Goal: Transaction & Acquisition: Purchase product/service

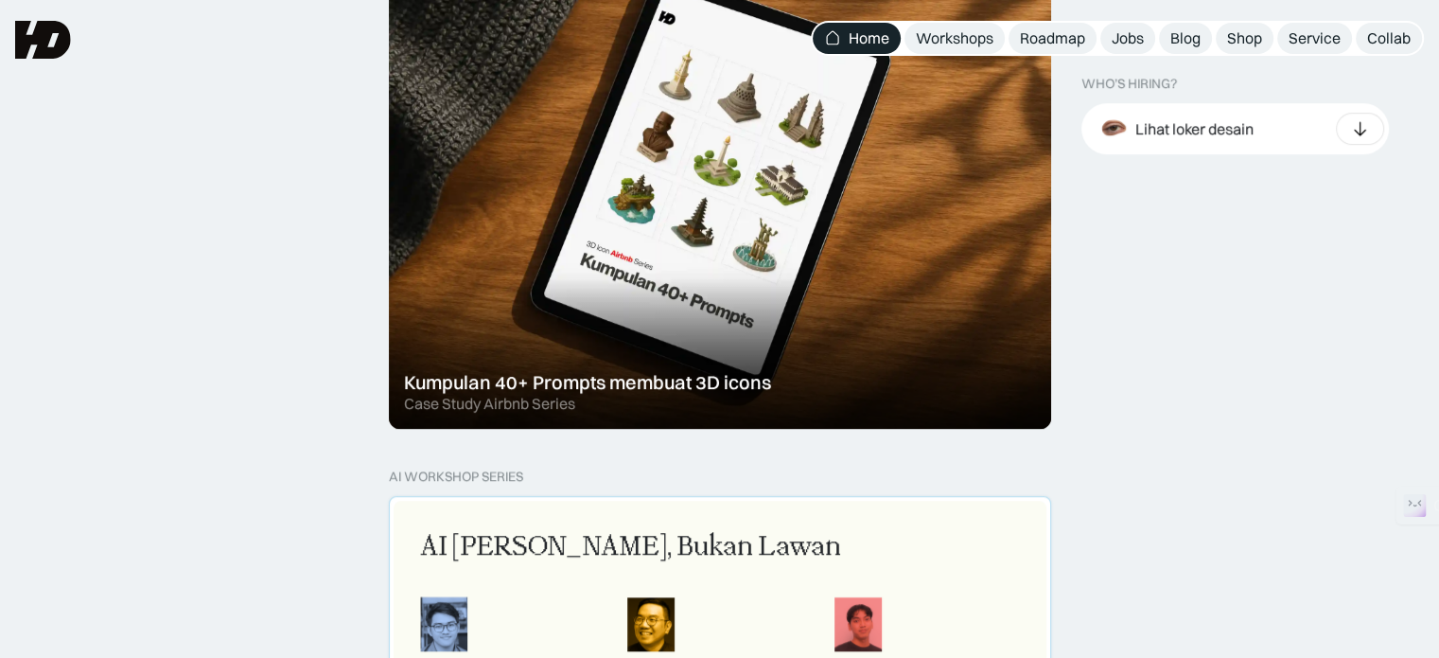
scroll to position [1230, 0]
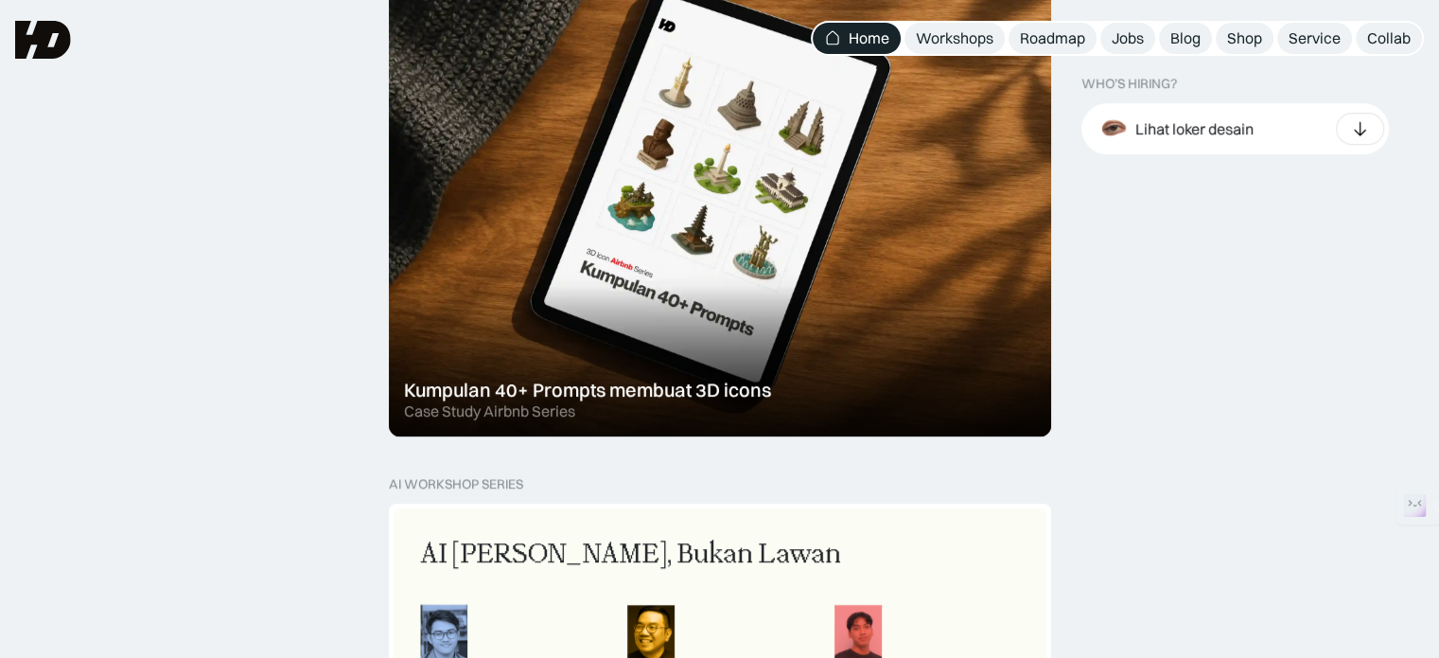
click at [596, 222] on div at bounding box center [720, 185] width 662 height 501
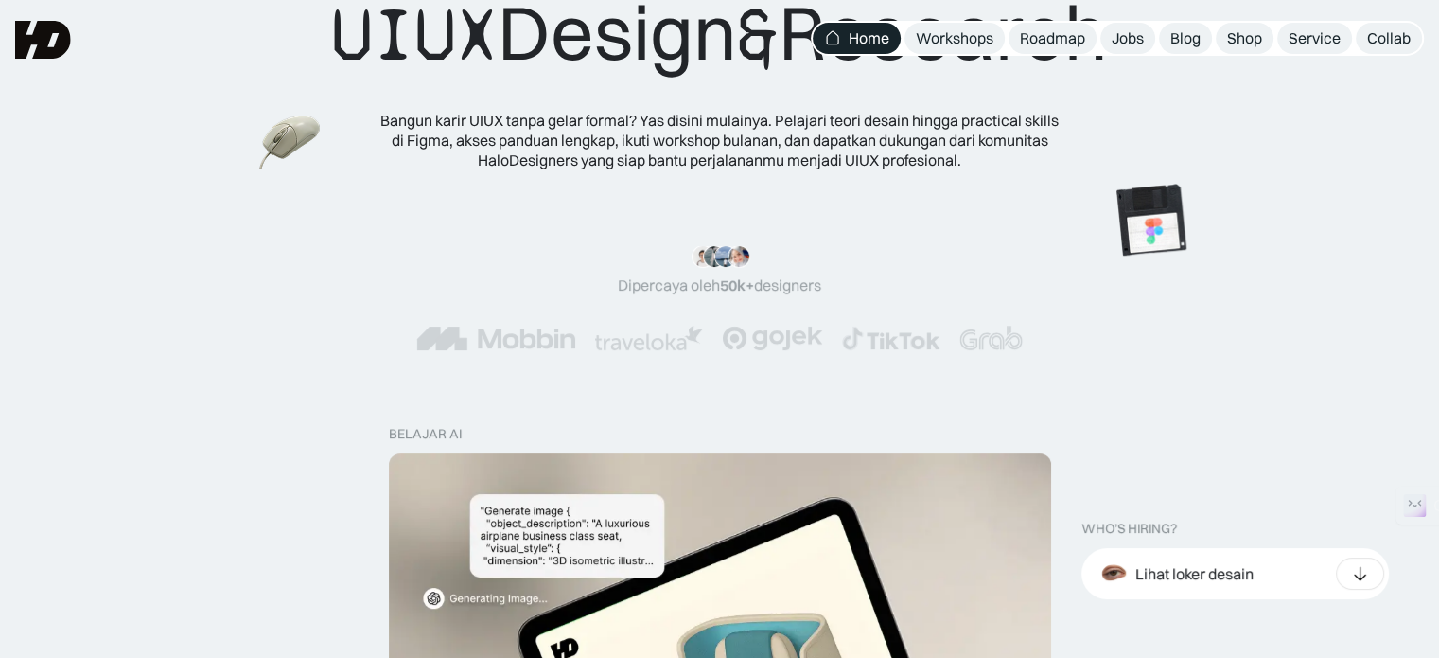
scroll to position [189, 0]
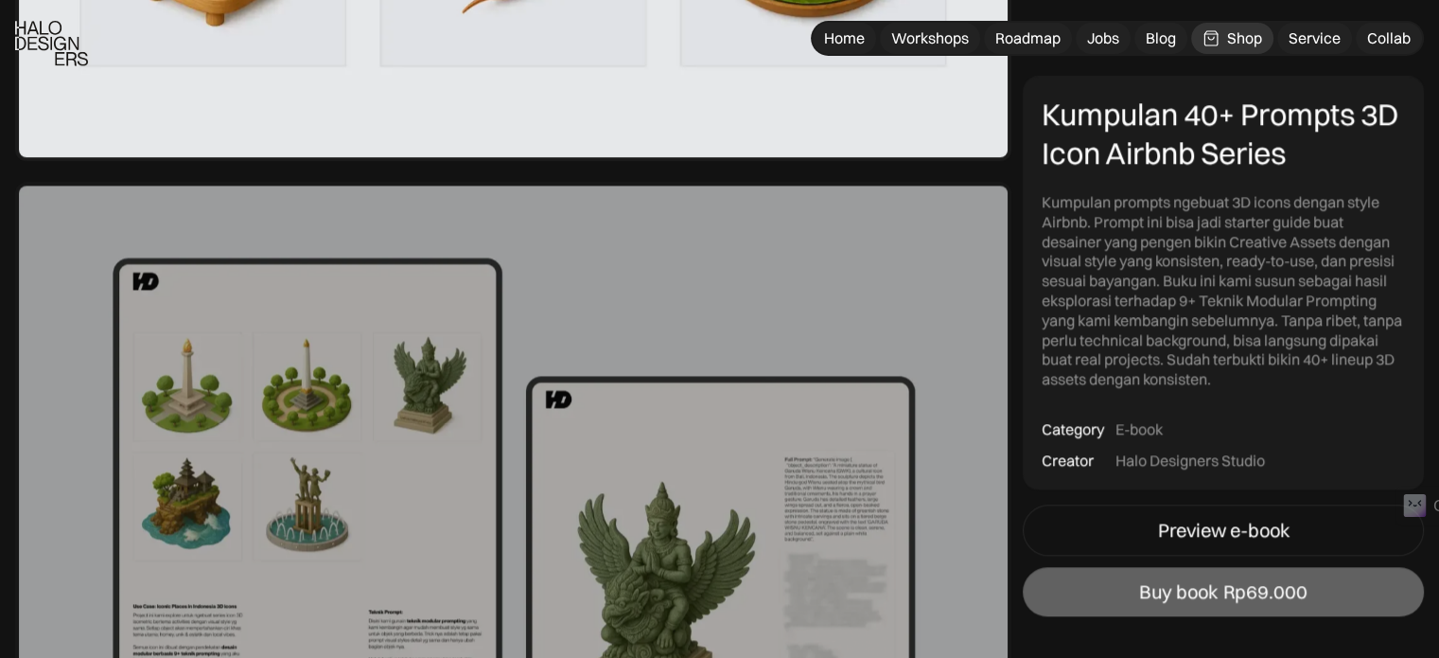
scroll to position [2365, 0]
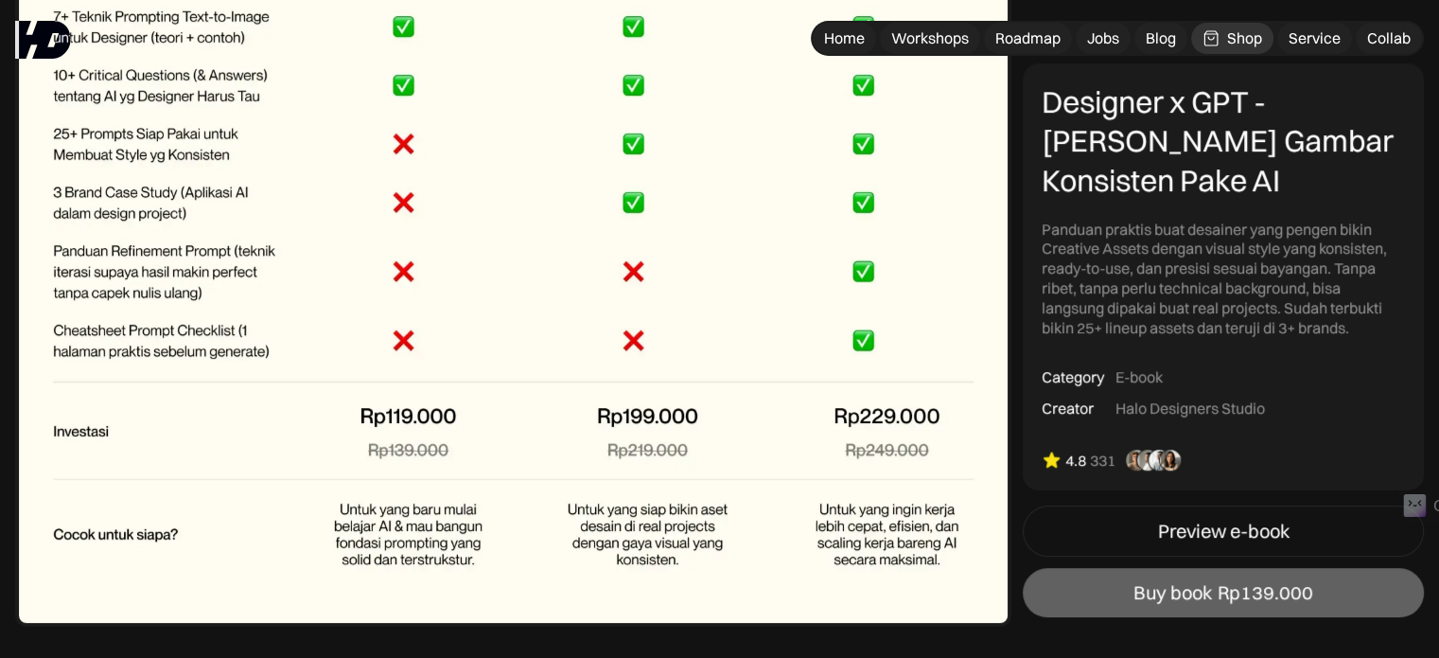
scroll to position [7852, 0]
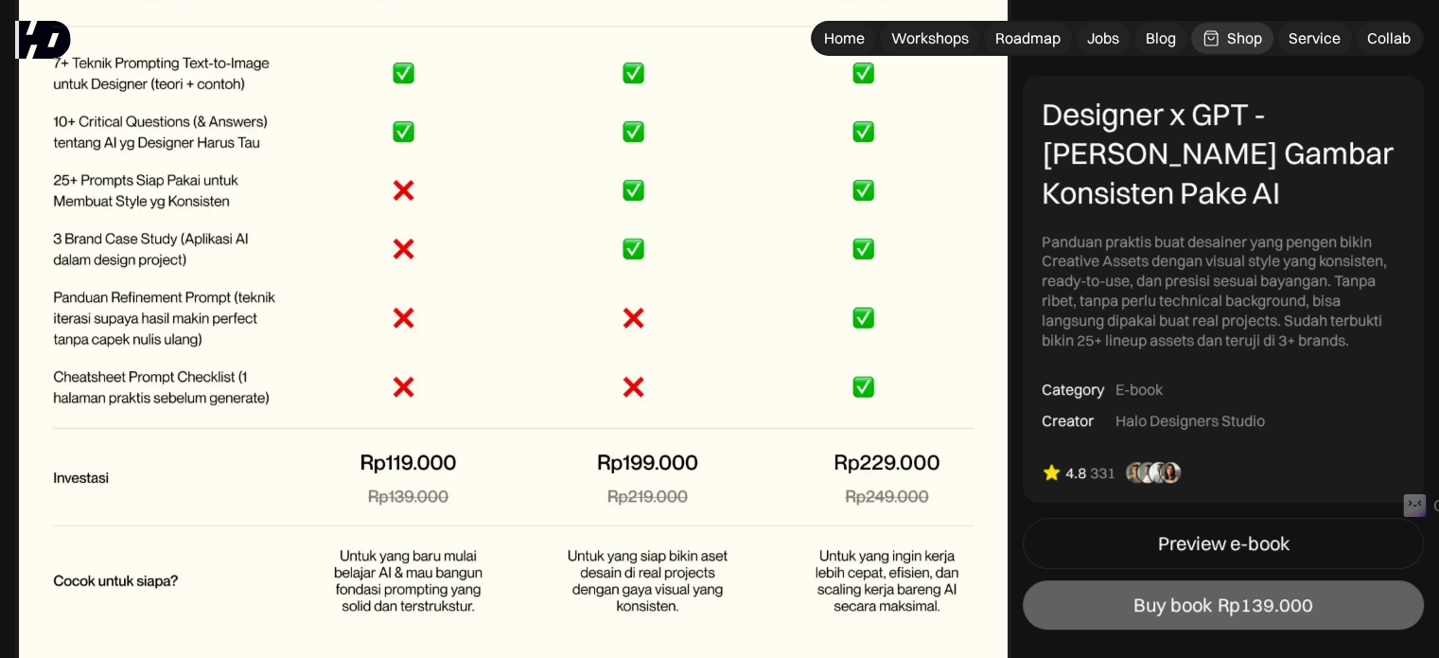
click at [867, 470] on img at bounding box center [513, 295] width 996 height 755
click at [867, 468] on img at bounding box center [513, 295] width 996 height 755
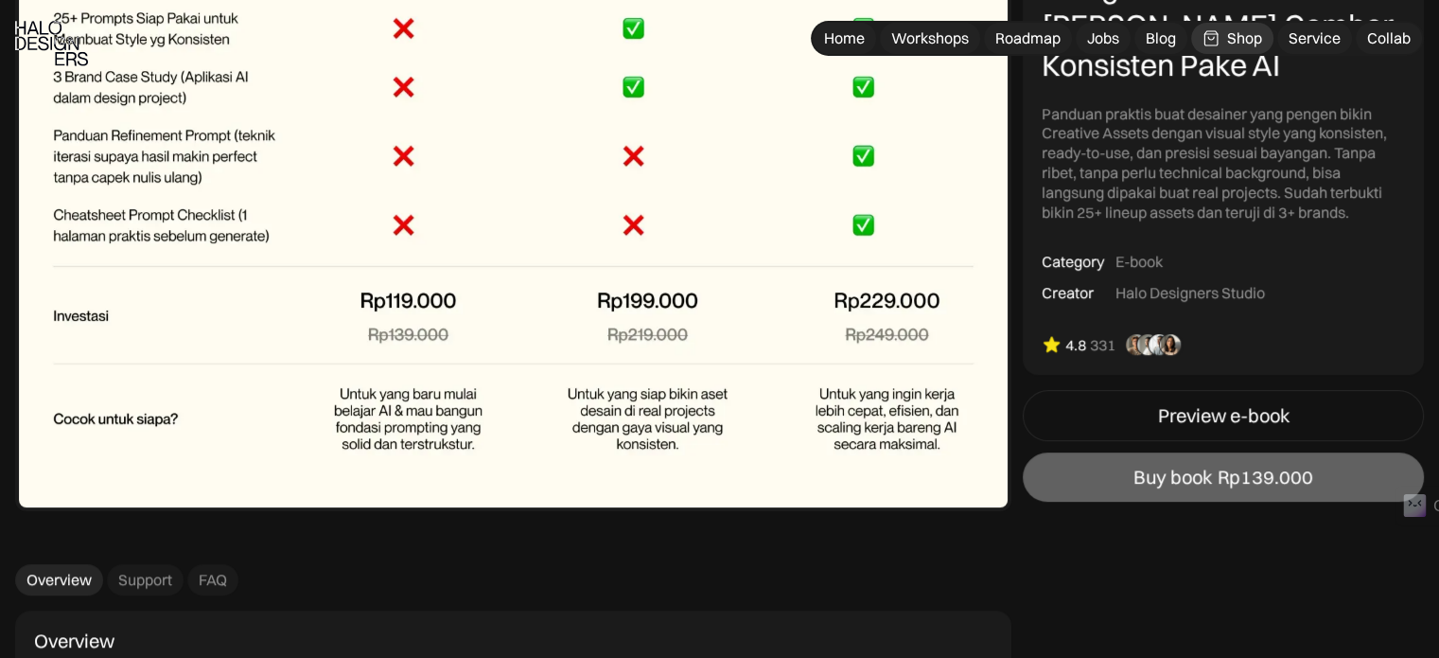
scroll to position [8325, 0]
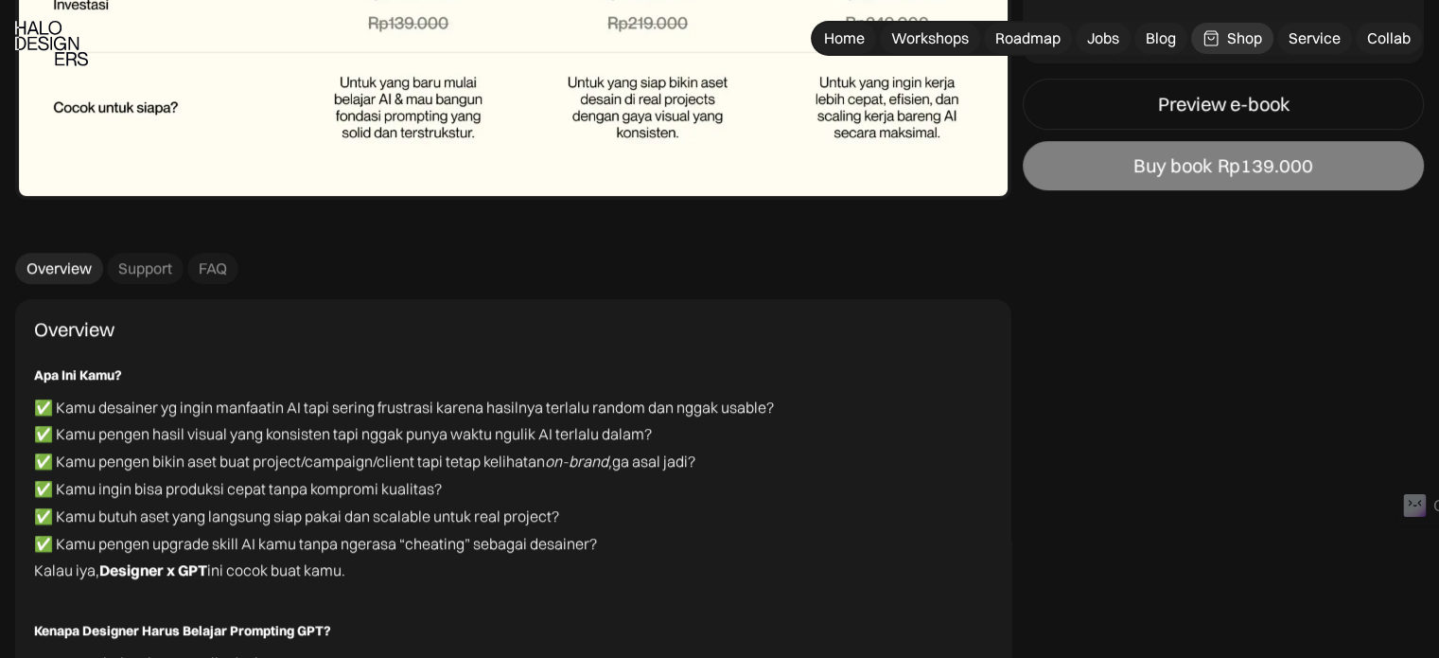
click at [1140, 169] on div "Buy book" at bounding box center [1172, 165] width 79 height 23
